Goal: Transaction & Acquisition: Purchase product/service

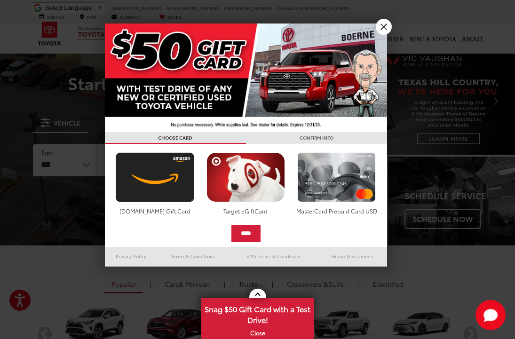
click at [388, 27] on link "X" at bounding box center [384, 27] width 16 height 16
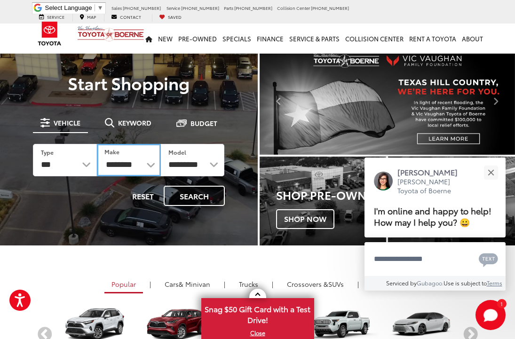
select select "******"
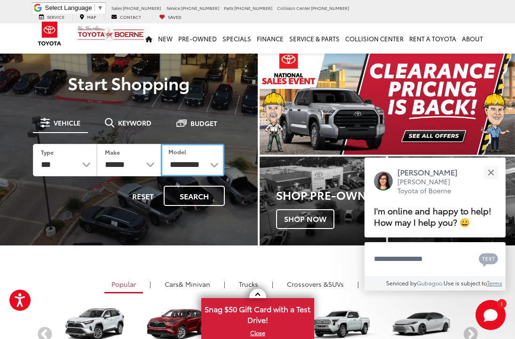
select select "**********"
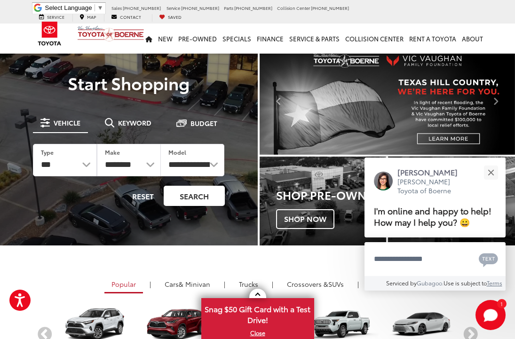
click at [200, 200] on button "Search" at bounding box center [194, 196] width 61 height 20
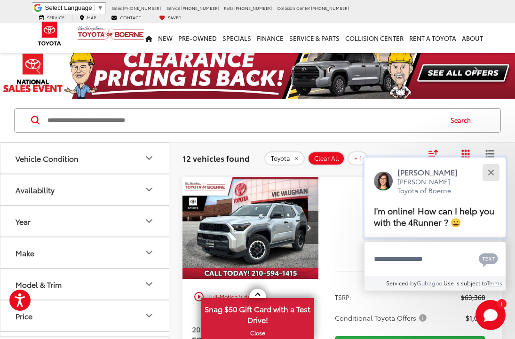
click at [492, 176] on button "Close" at bounding box center [491, 172] width 20 height 20
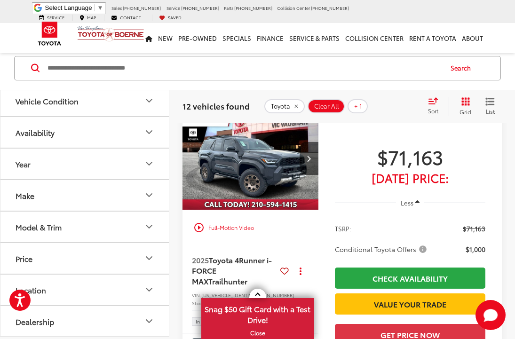
scroll to position [817, 0]
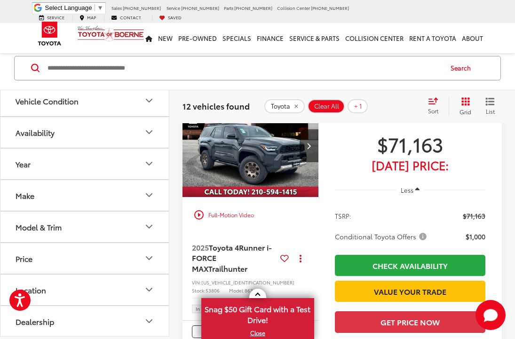
click at [64, 102] on div "Vehicle Condition" at bounding box center [47, 100] width 63 height 9
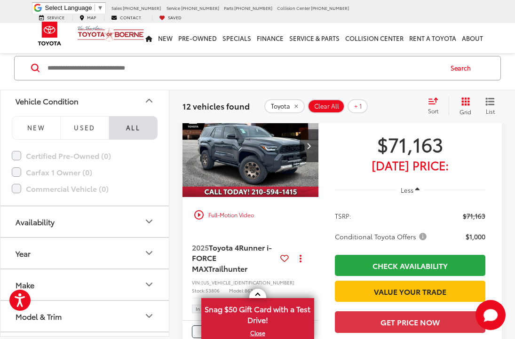
click at [64, 102] on div "Vehicle Condition" at bounding box center [47, 100] width 63 height 9
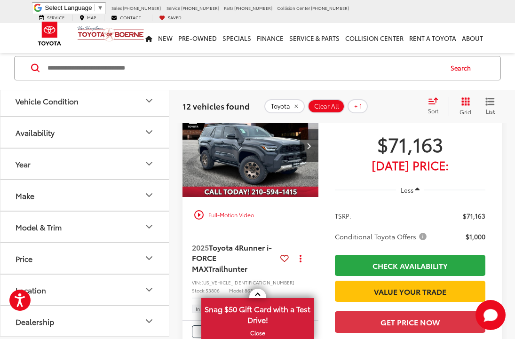
click at [58, 226] on div "Model & Trim" at bounding box center [39, 227] width 46 height 9
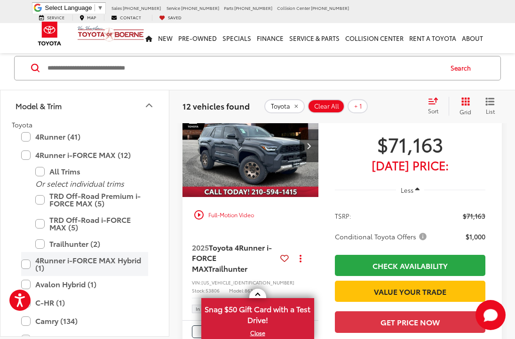
scroll to position [120, 0]
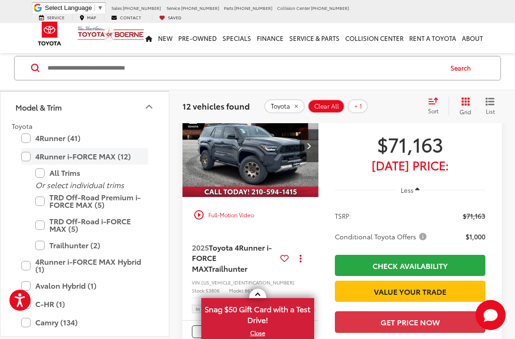
click at [26, 159] on label "4Runner i-FORCE MAX (12)" at bounding box center [84, 156] width 127 height 16
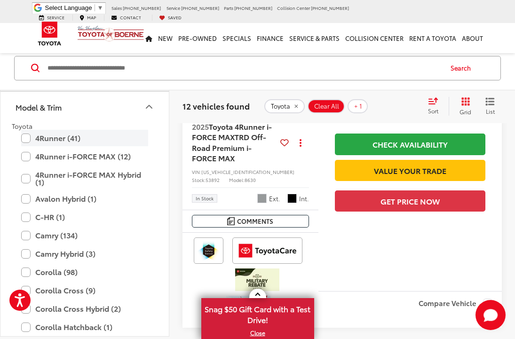
scroll to position [53, 0]
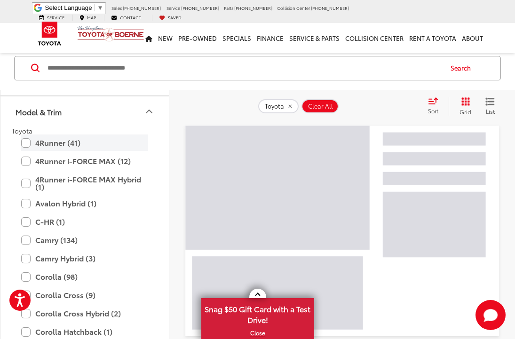
click at [28, 141] on label "4Runner (41)" at bounding box center [84, 143] width 127 height 16
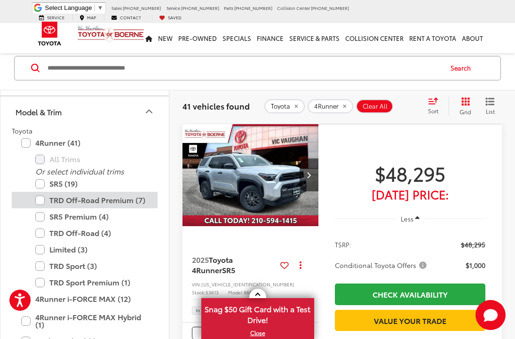
click at [41, 200] on label "TRD Off-Road Premium (7)" at bounding box center [91, 200] width 113 height 16
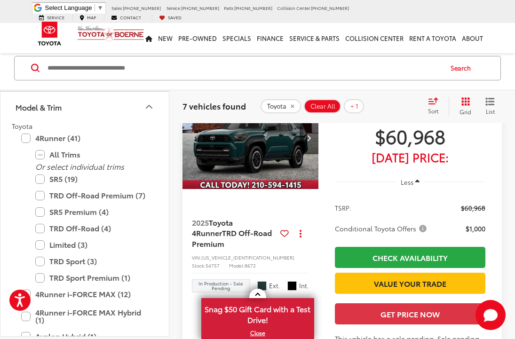
scroll to position [2051, 0]
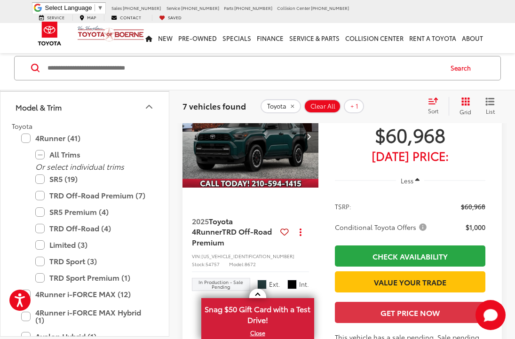
click at [255, 161] on img "2025 Toyota 4Runner TRD Off-Road Premium 0" at bounding box center [250, 137] width 137 height 103
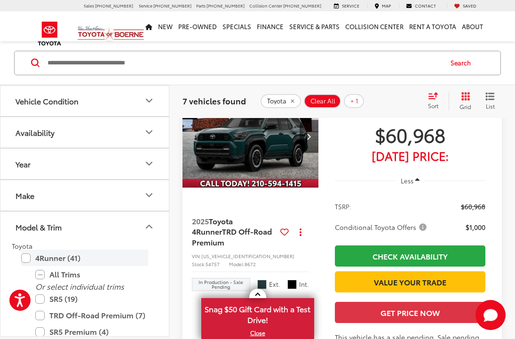
scroll to position [0, 0]
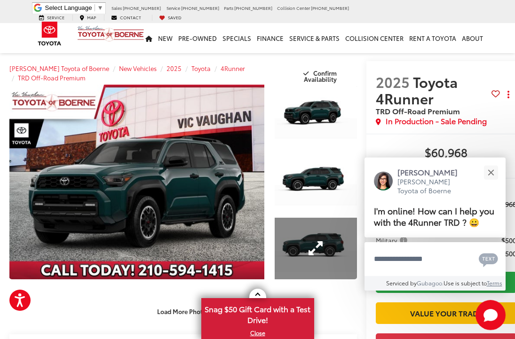
click at [313, 243] on link "Expand Photo 3" at bounding box center [316, 249] width 82 height 62
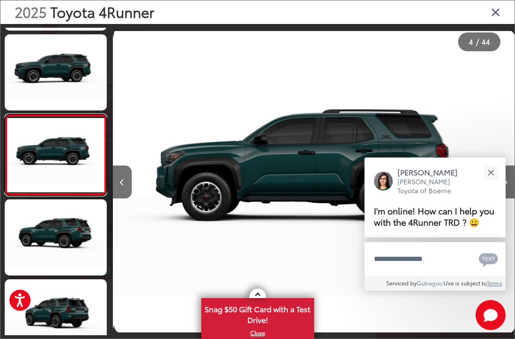
scroll to position [155, 0]
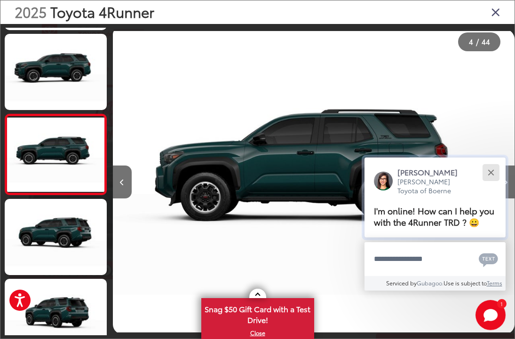
click at [489, 166] on button "Close" at bounding box center [491, 172] width 20 height 20
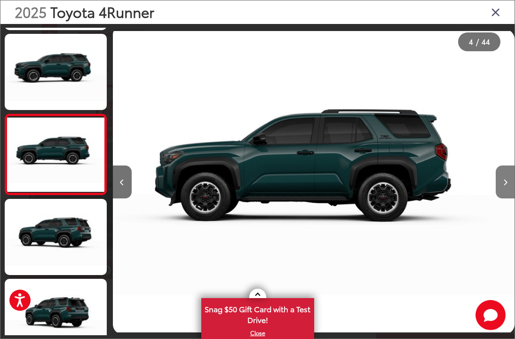
click at [505, 178] on button "Next image" at bounding box center [505, 182] width 19 height 33
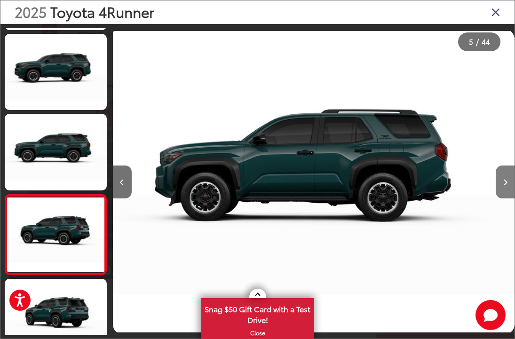
scroll to position [235, 0]
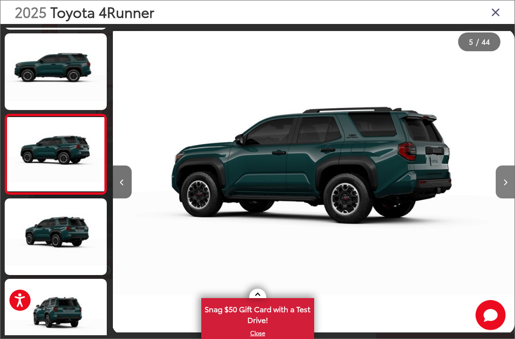
click at [505, 178] on button "Next image" at bounding box center [505, 182] width 19 height 33
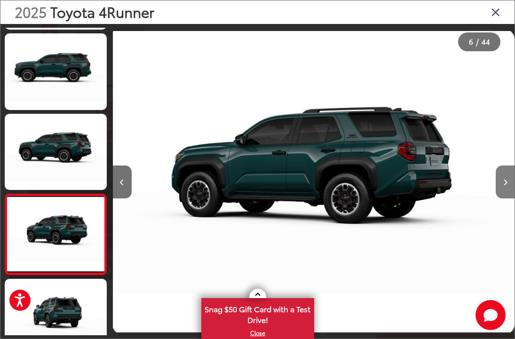
scroll to position [315, 0]
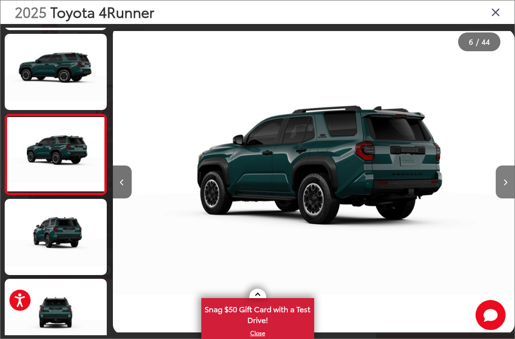
click at [505, 178] on button "Next image" at bounding box center [505, 182] width 19 height 33
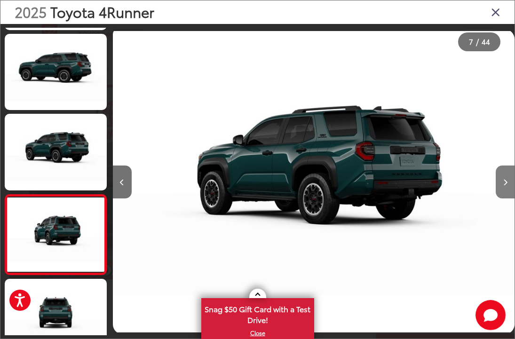
scroll to position [396, 0]
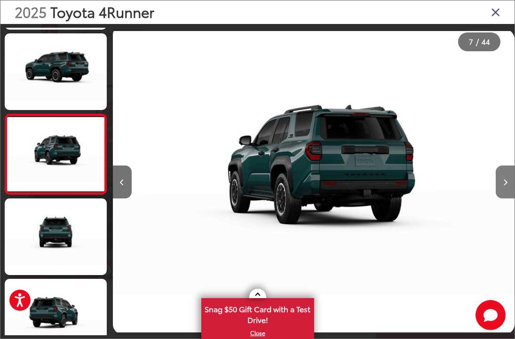
click at [505, 178] on button "Next image" at bounding box center [505, 182] width 19 height 33
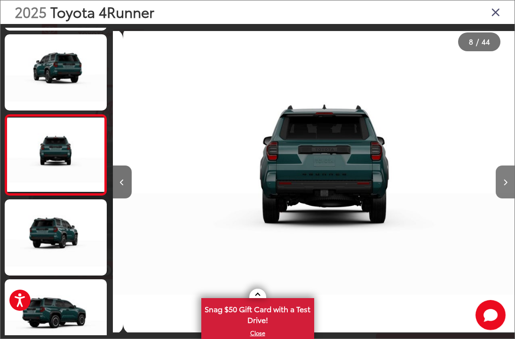
scroll to position [476, 0]
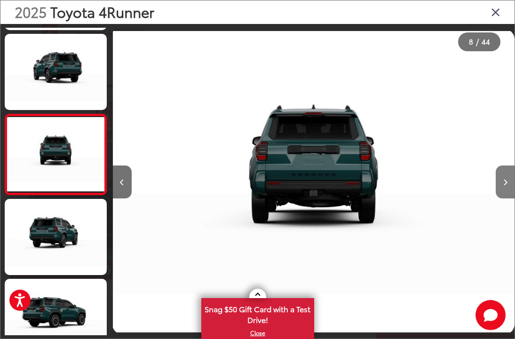
click at [505, 178] on button "Next image" at bounding box center [505, 182] width 19 height 33
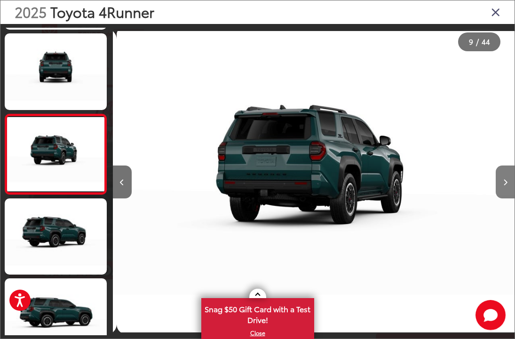
scroll to position [0, 3217]
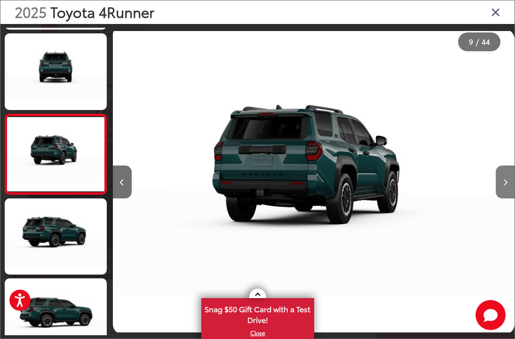
click at [505, 178] on button "Next image" at bounding box center [505, 182] width 19 height 33
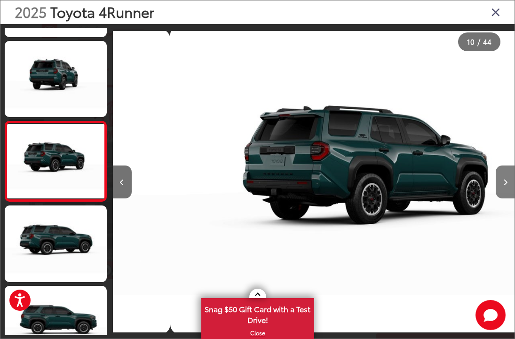
scroll to position [0, 0]
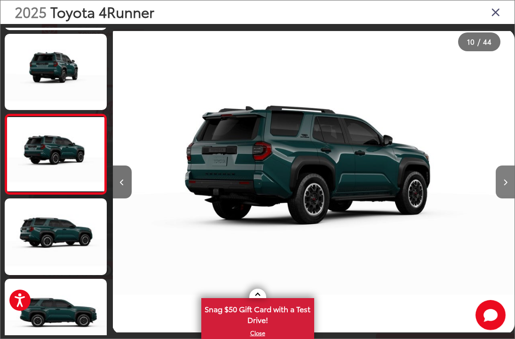
click at [505, 178] on button "Next image" at bounding box center [505, 182] width 19 height 33
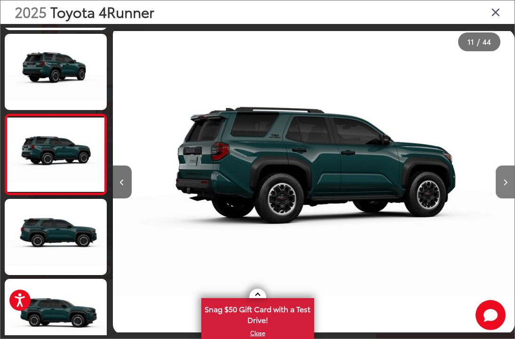
click at [505, 178] on button "Next image" at bounding box center [505, 182] width 19 height 33
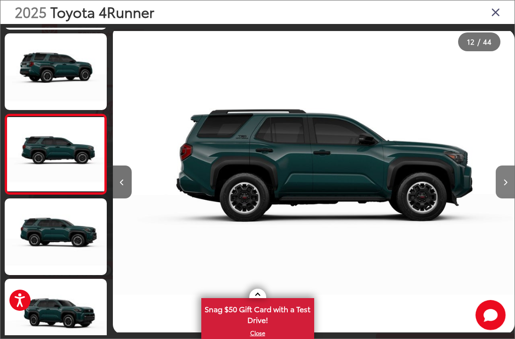
click at [505, 178] on button "Next image" at bounding box center [505, 182] width 19 height 33
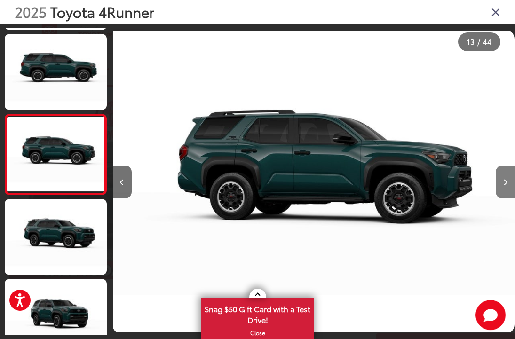
click at [505, 178] on button "Next image" at bounding box center [505, 182] width 19 height 33
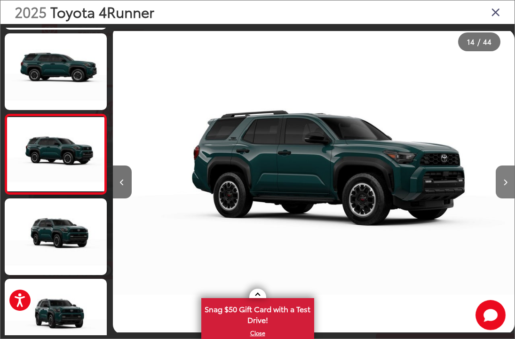
click at [505, 178] on button "Next image" at bounding box center [505, 182] width 19 height 33
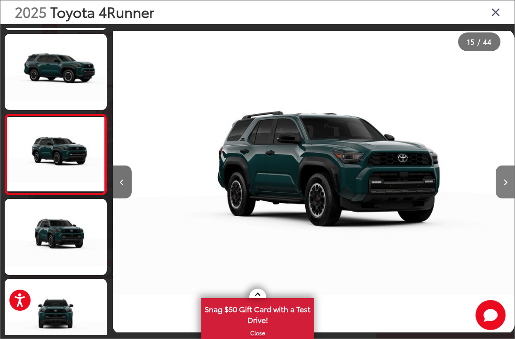
click at [505, 178] on button "Next image" at bounding box center [505, 182] width 19 height 33
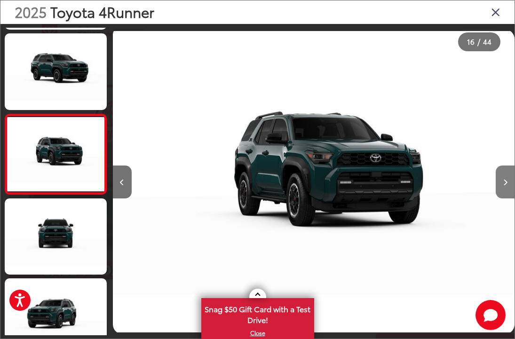
click at [506, 178] on button "Next image" at bounding box center [505, 182] width 19 height 33
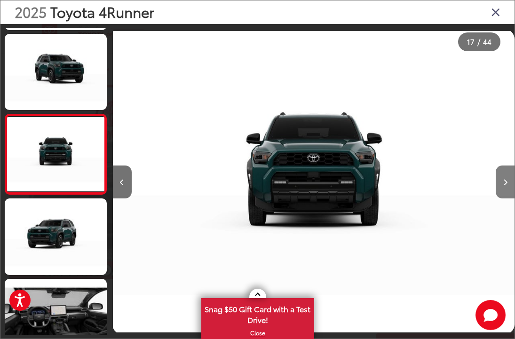
click at [506, 178] on button "Next image" at bounding box center [505, 182] width 19 height 33
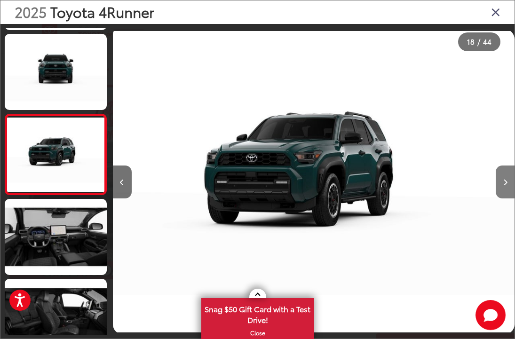
click at [506, 178] on button "Next image" at bounding box center [505, 182] width 19 height 33
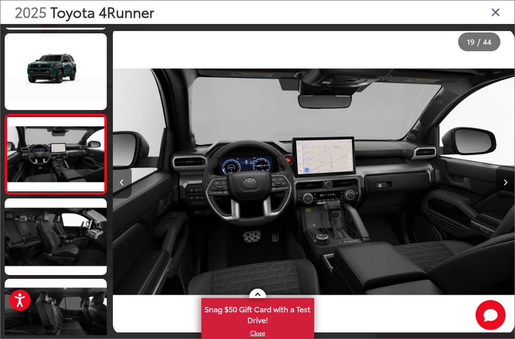
click at [506, 178] on button "Next image" at bounding box center [505, 182] width 19 height 33
